Goal: Transaction & Acquisition: Subscribe to service/newsletter

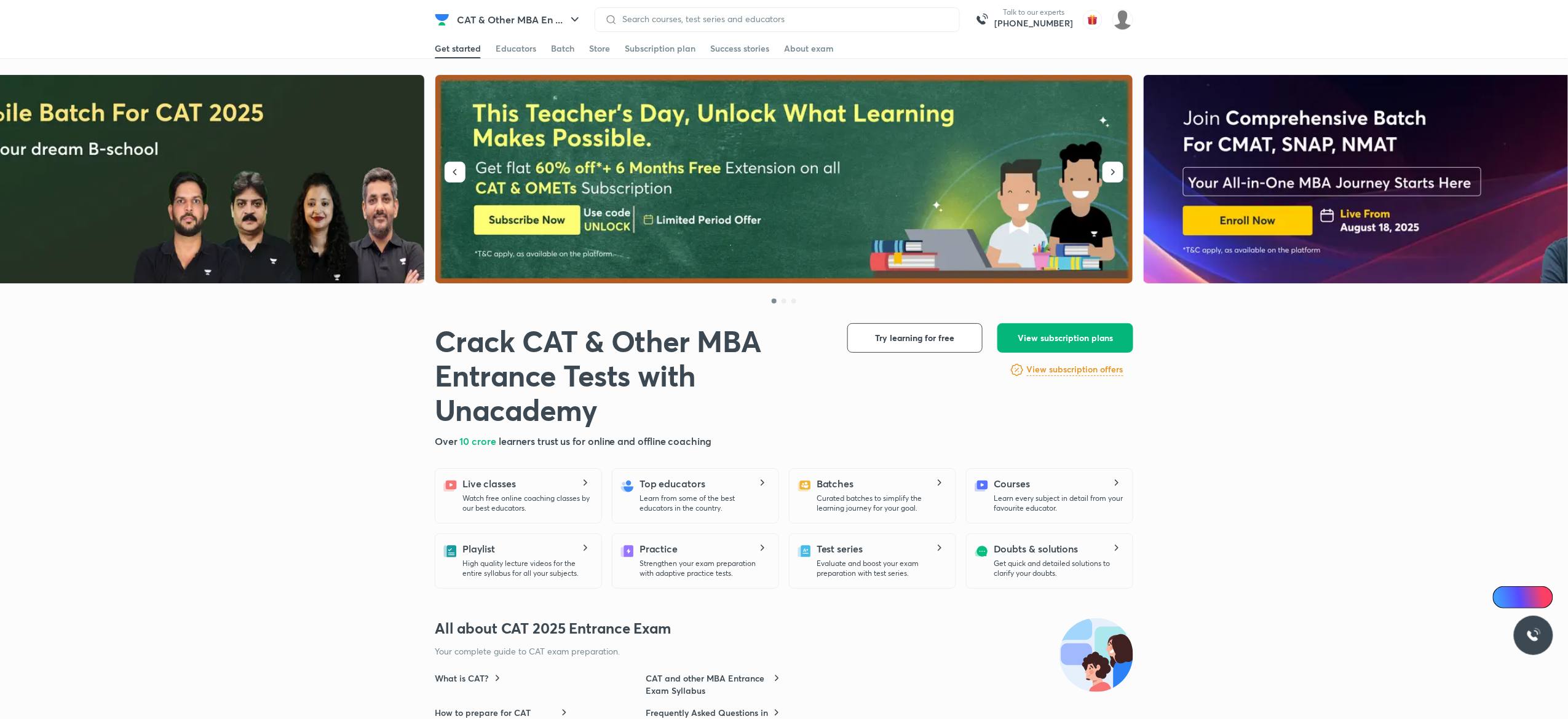
click at [1028, 346] on button "View subscription plans" at bounding box center [1065, 338] width 136 height 30
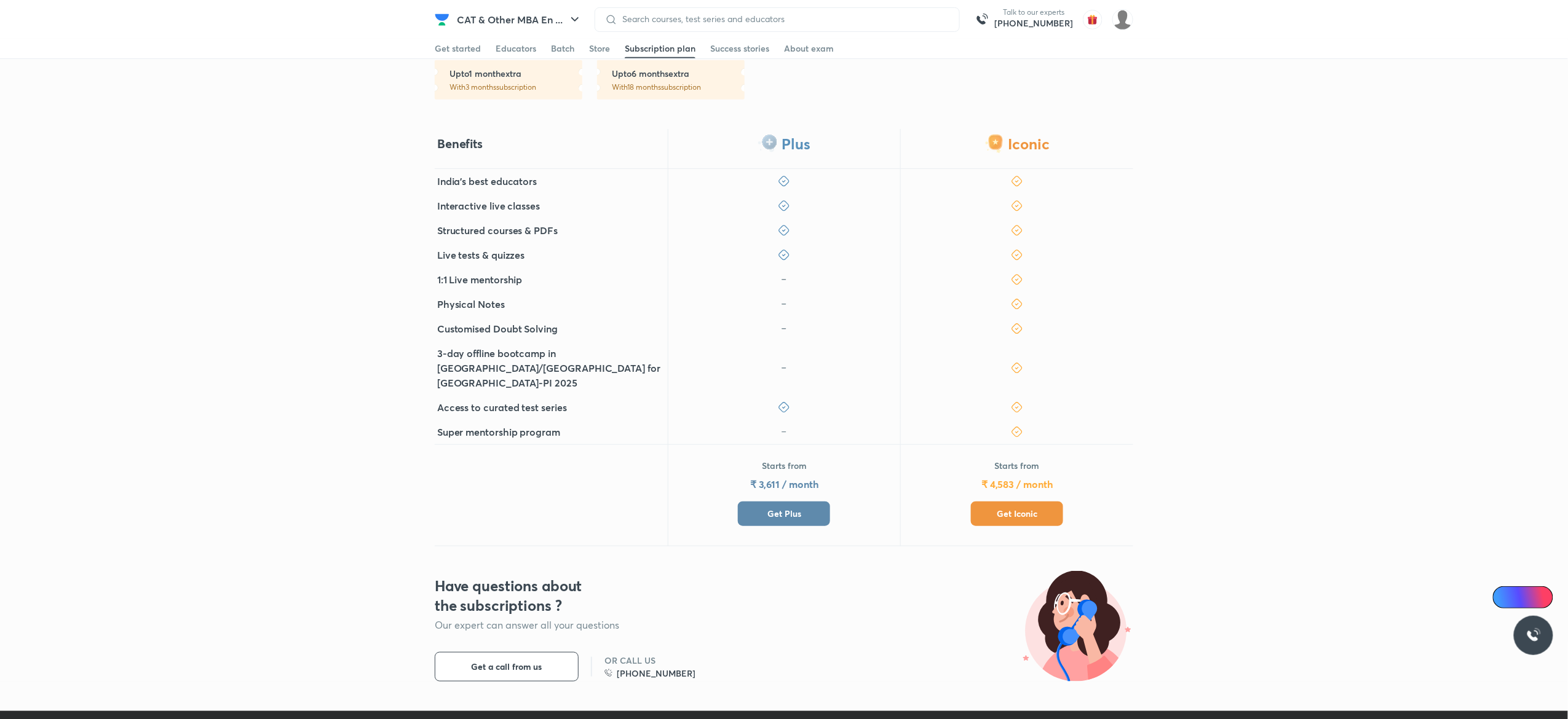
scroll to position [299, 0]
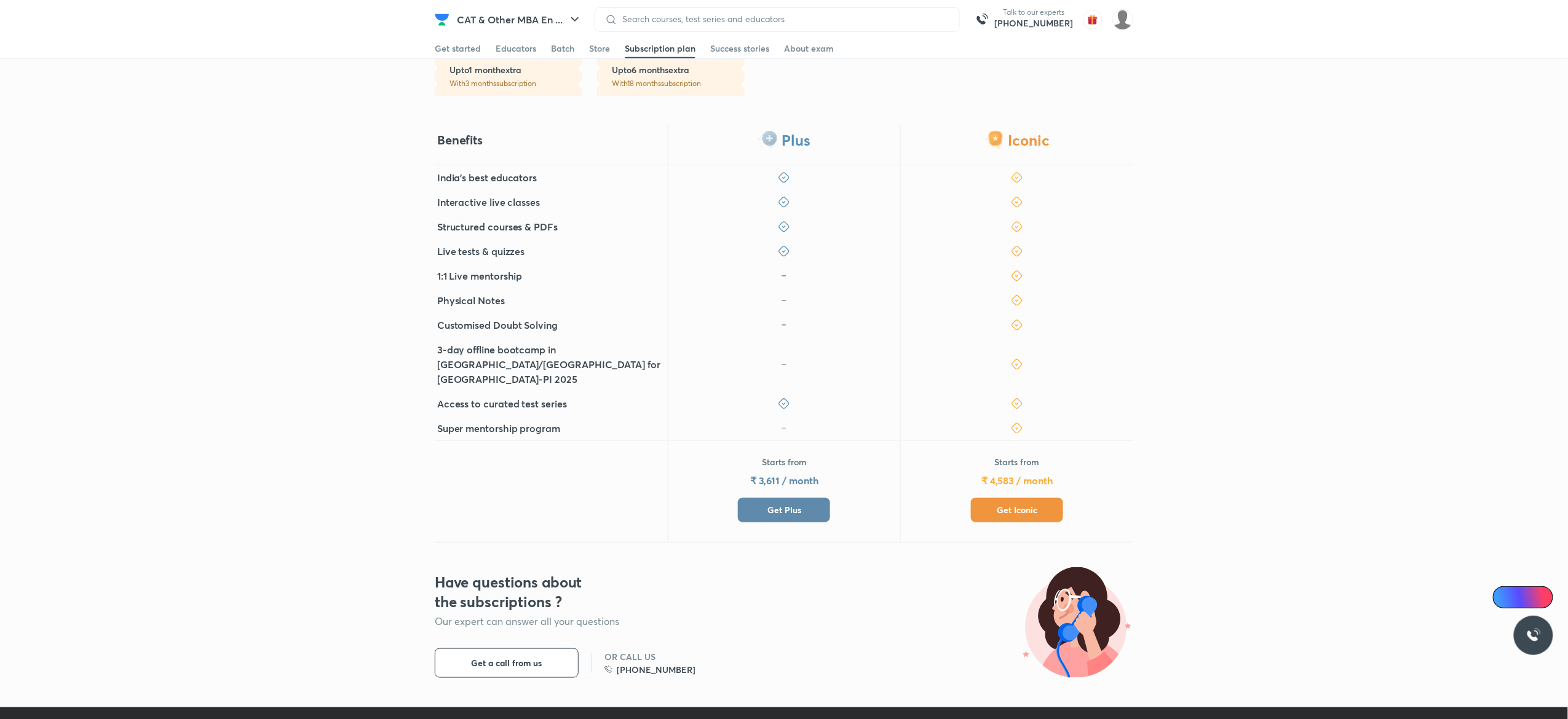
click at [795, 456] on div "Starts from ₹ 3,611 / month Get Plus" at bounding box center [784, 489] width 92 height 66
click at [792, 504] on span "Get Plus" at bounding box center [784, 511] width 34 height 12
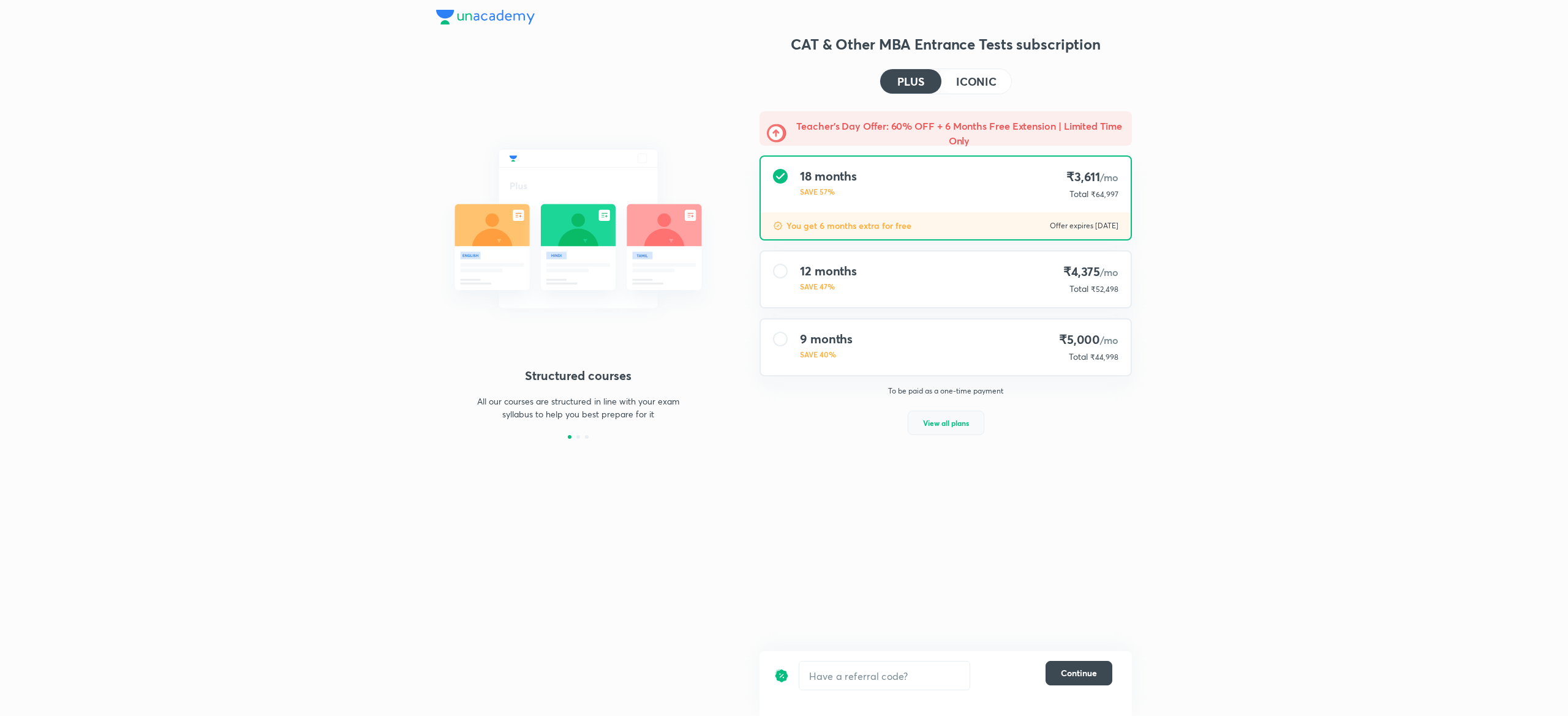
click at [959, 421] on span "View all plans" at bounding box center [946, 423] width 46 height 12
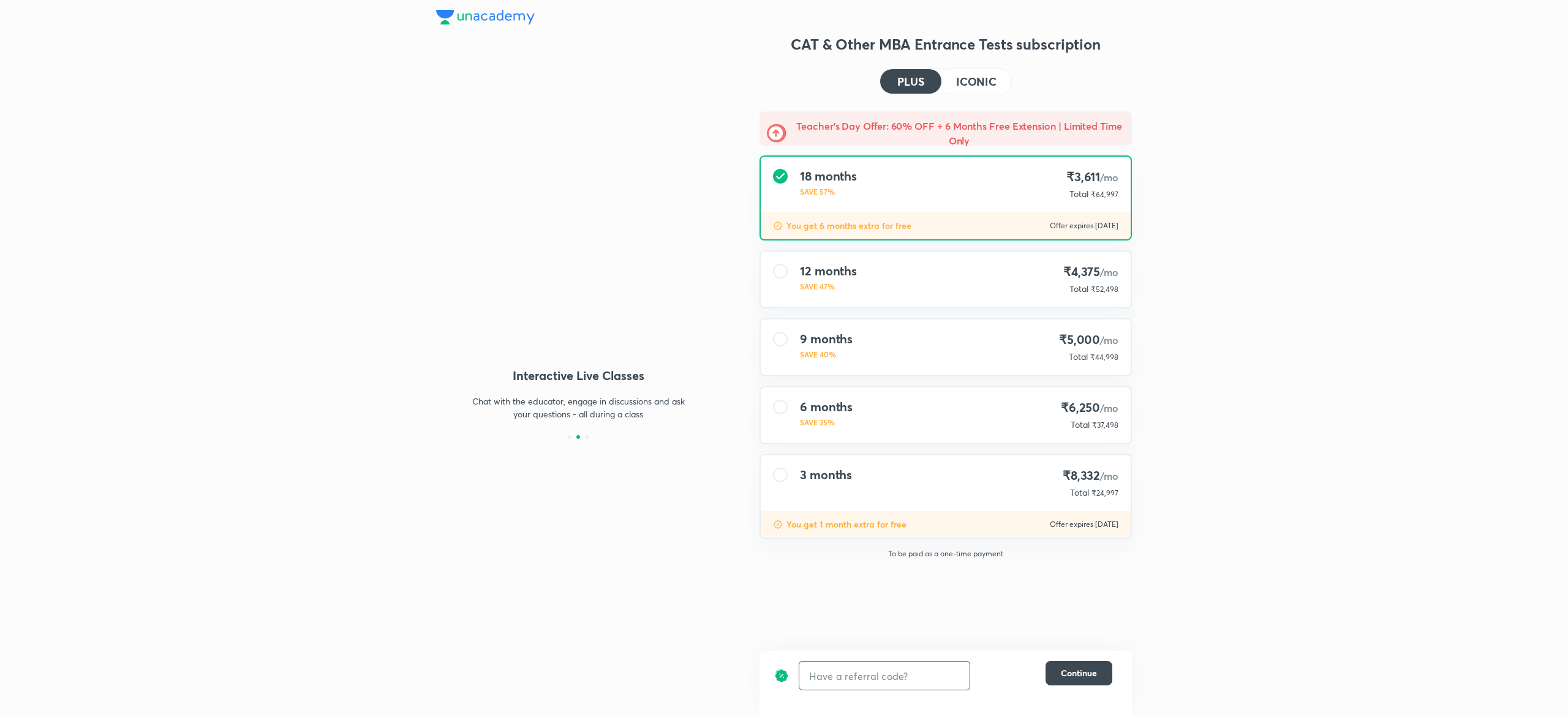
click at [838, 680] on input "text" at bounding box center [884, 676] width 170 height 29
type input "UNLOCK"
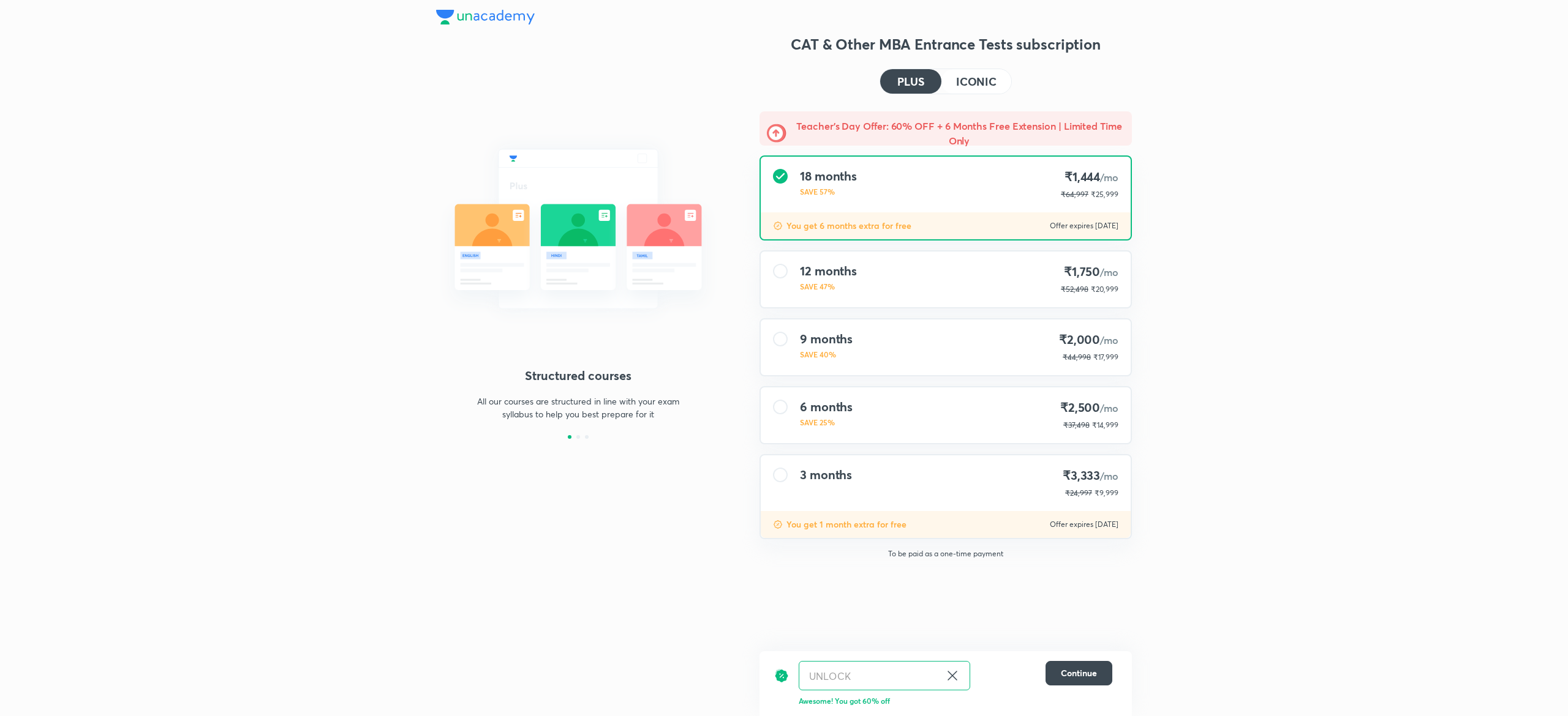
click at [650, 337] on div "Structured courses All our courses are structured in line with your exam syllab…" at bounding box center [578, 265] width 284 height 348
